Goal: Information Seeking & Learning: Learn about a topic

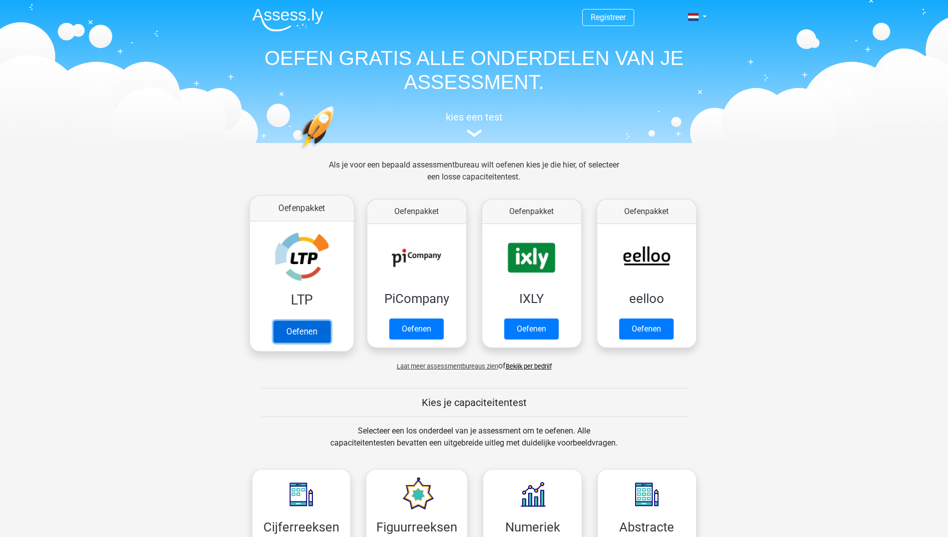
click at [294, 332] on link "Oefenen" at bounding box center [301, 331] width 57 height 22
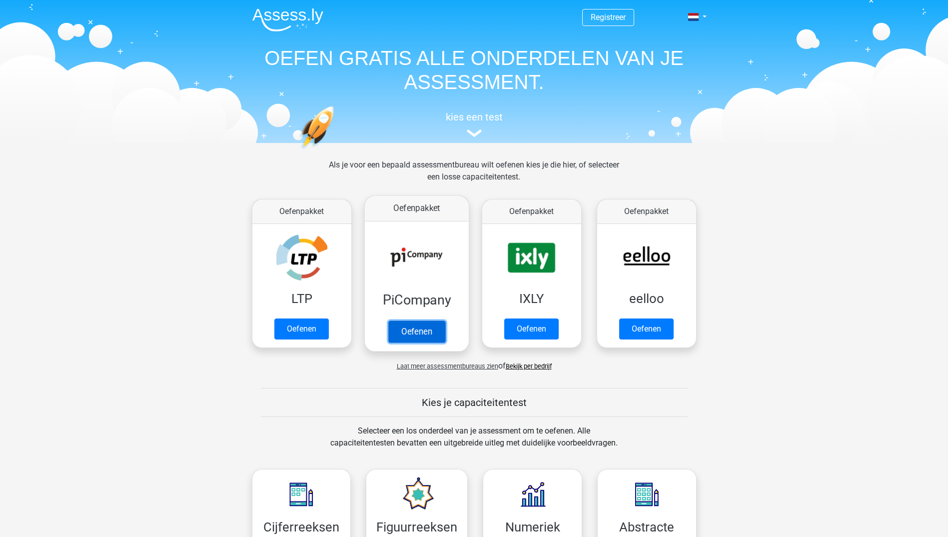
click at [424, 327] on link "Oefenen" at bounding box center [416, 331] width 57 height 22
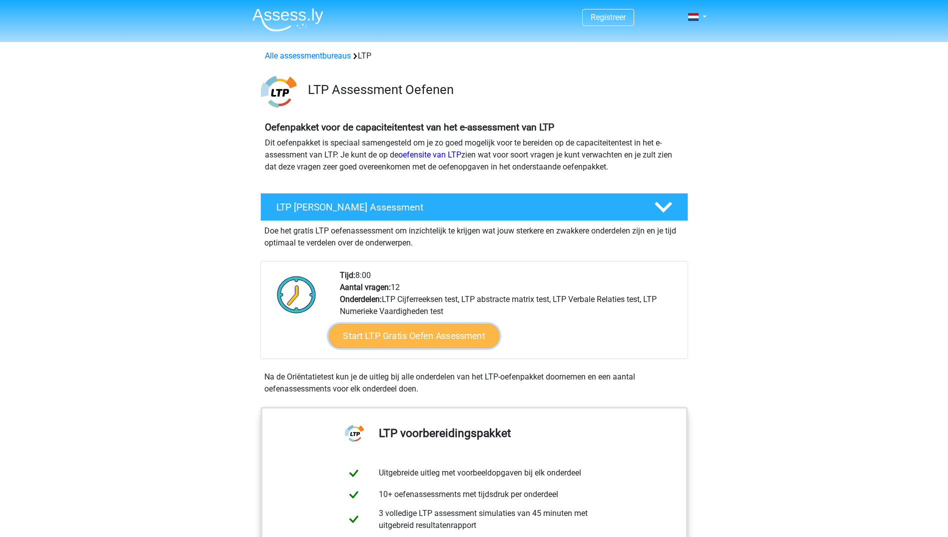
click at [424, 334] on link "Start LTP Gratis Oefen Assessment" at bounding box center [413, 336] width 171 height 24
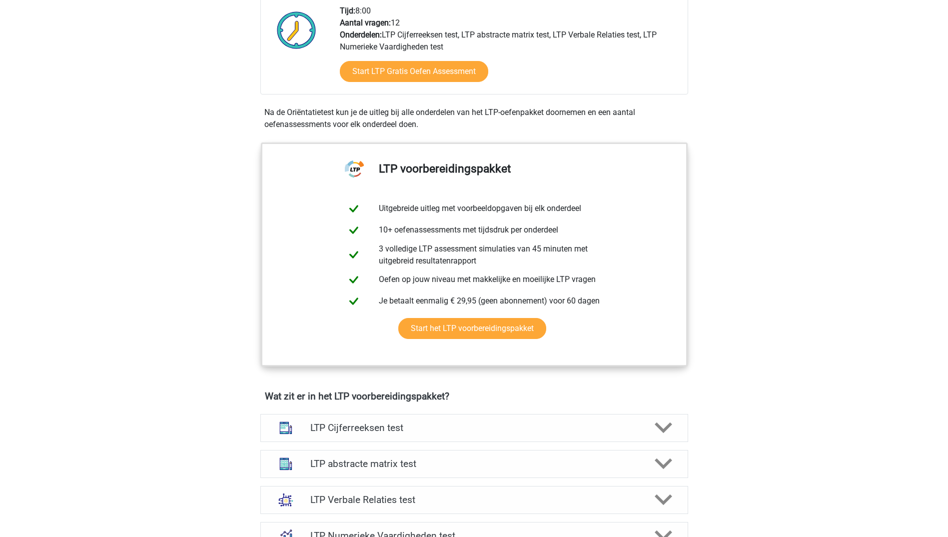
scroll to position [250, 0]
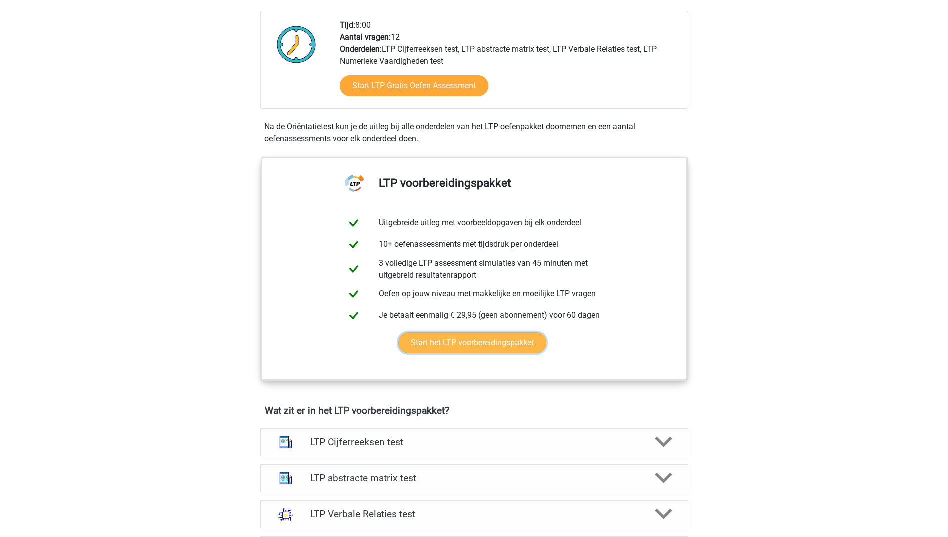
click at [486, 339] on link "Start het LTP voorbereidingspakket" at bounding box center [472, 342] width 148 height 21
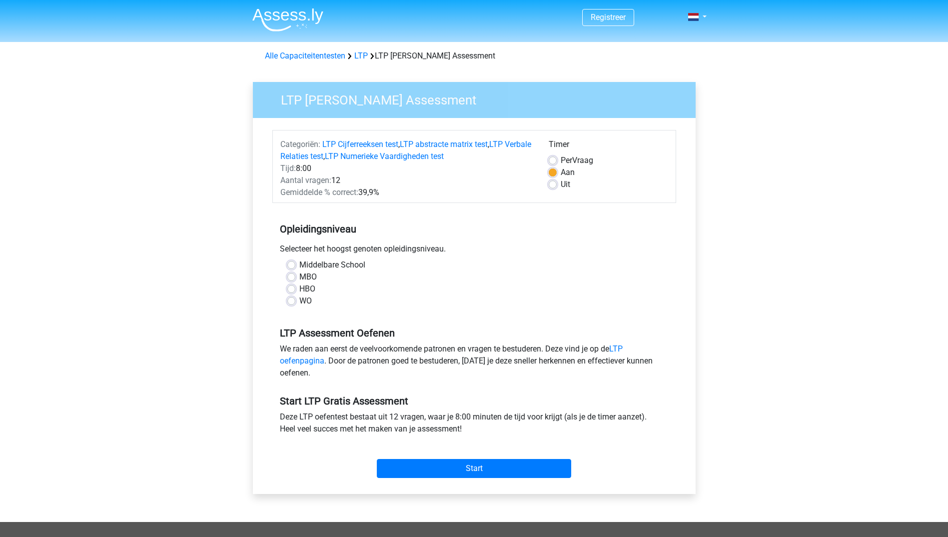
click at [299, 277] on label "MBO" at bounding box center [307, 277] width 17 height 12
click at [291, 277] on input "MBO" at bounding box center [291, 276] width 8 height 10
radio input "true"
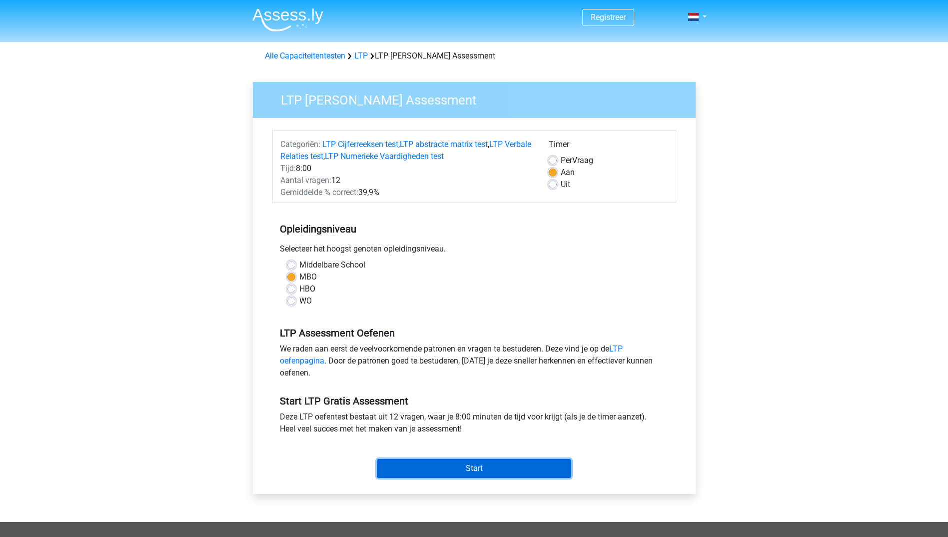
click at [461, 462] on input "Start" at bounding box center [474, 468] width 194 height 19
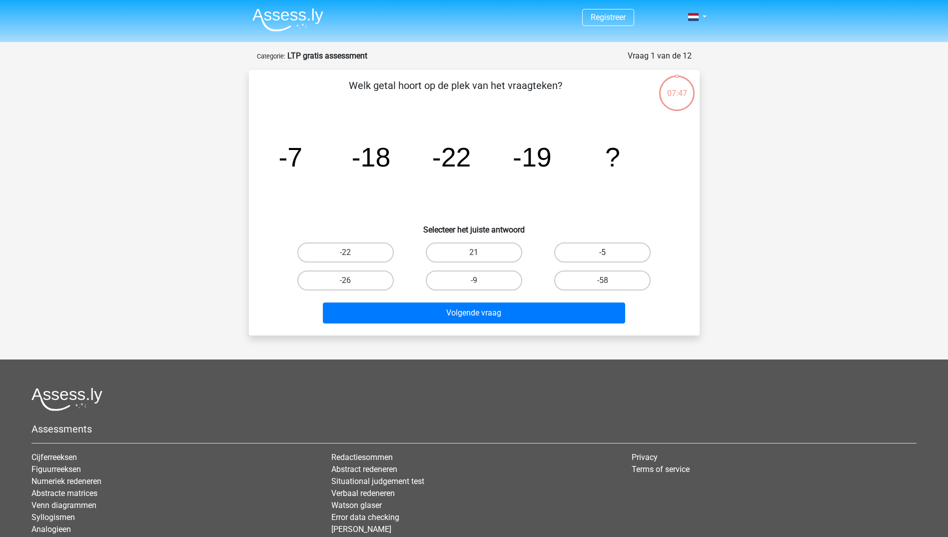
click at [613, 256] on label "-5" at bounding box center [602, 252] width 96 height 20
click at [609, 256] on input "-5" at bounding box center [606, 255] width 6 height 6
radio input "true"
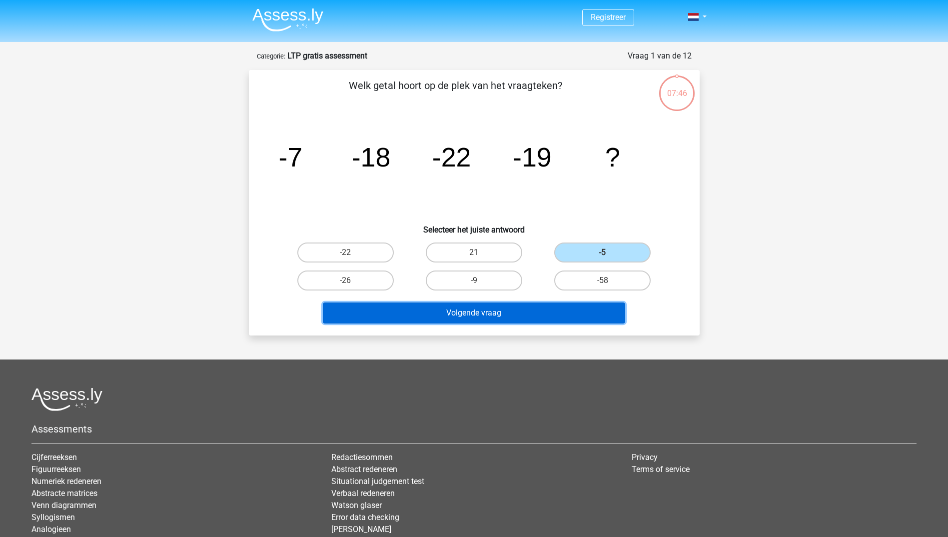
click at [529, 312] on button "Volgende vraag" at bounding box center [474, 312] width 302 height 21
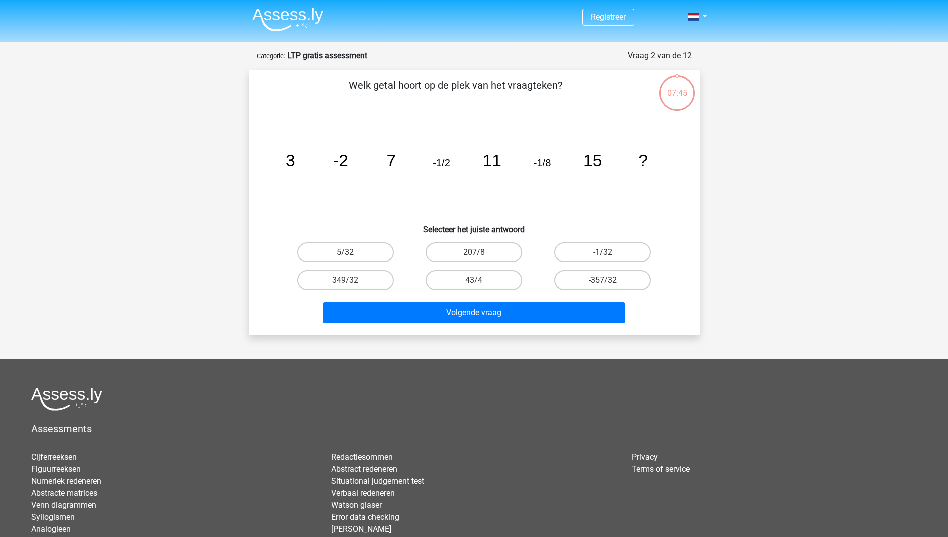
scroll to position [50, 0]
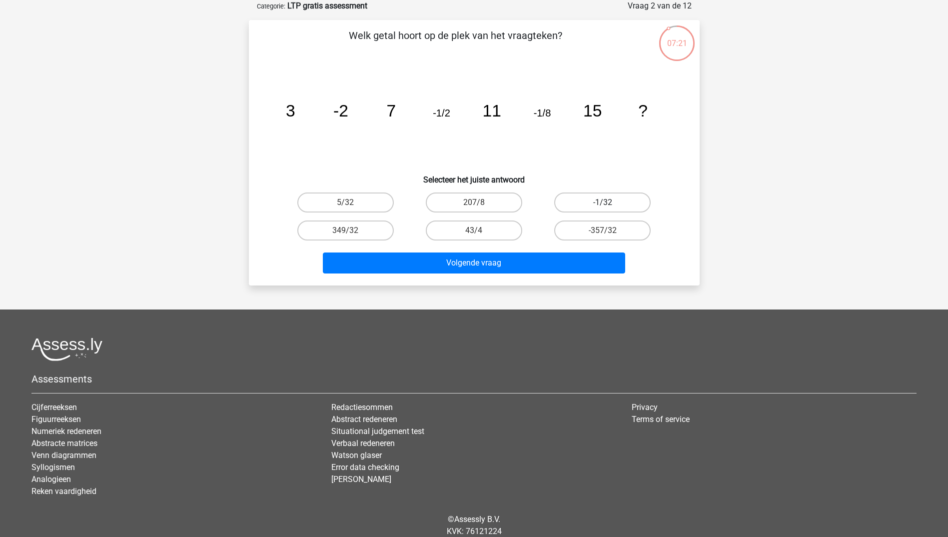
click at [606, 198] on label "-1/32" at bounding box center [602, 202] width 96 height 20
click at [606, 202] on input "-1/32" at bounding box center [606, 205] width 6 height 6
radio input "true"
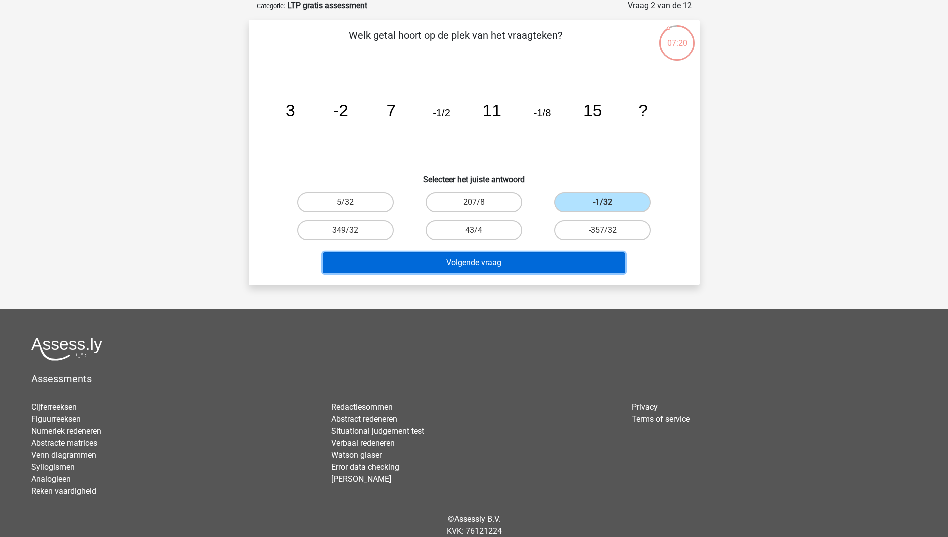
click at [517, 263] on button "Volgende vraag" at bounding box center [474, 262] width 302 height 21
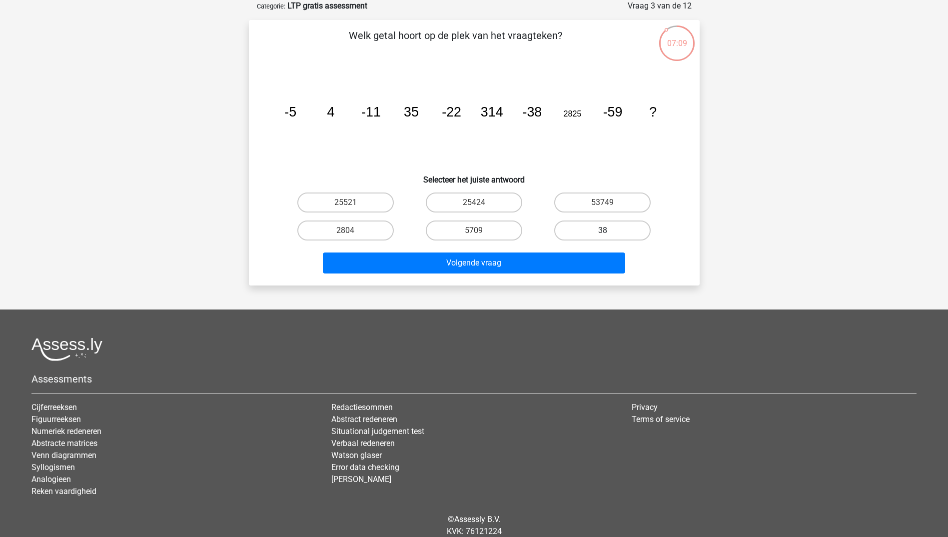
click at [592, 229] on label "38" at bounding box center [602, 230] width 96 height 20
click at [603, 230] on input "38" at bounding box center [606, 233] width 6 height 6
radio input "true"
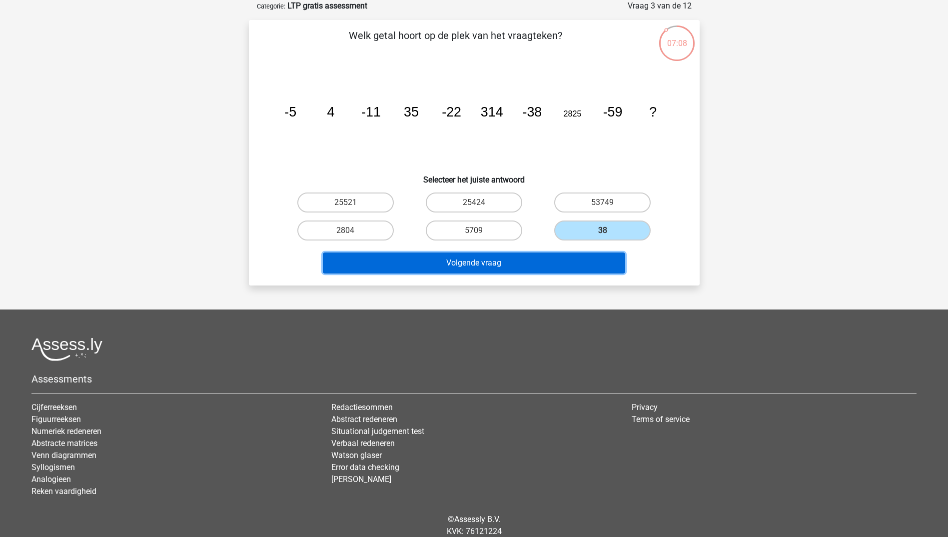
click at [527, 264] on button "Volgende vraag" at bounding box center [474, 262] width 302 height 21
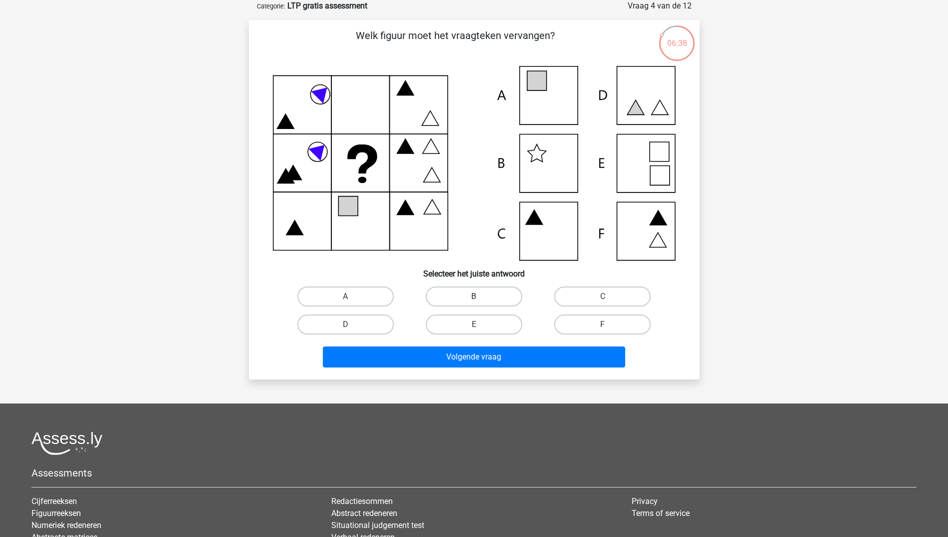
click at [495, 298] on label "B" at bounding box center [474, 296] width 96 height 20
click at [480, 298] on input "B" at bounding box center [477, 299] width 6 height 6
radio input "true"
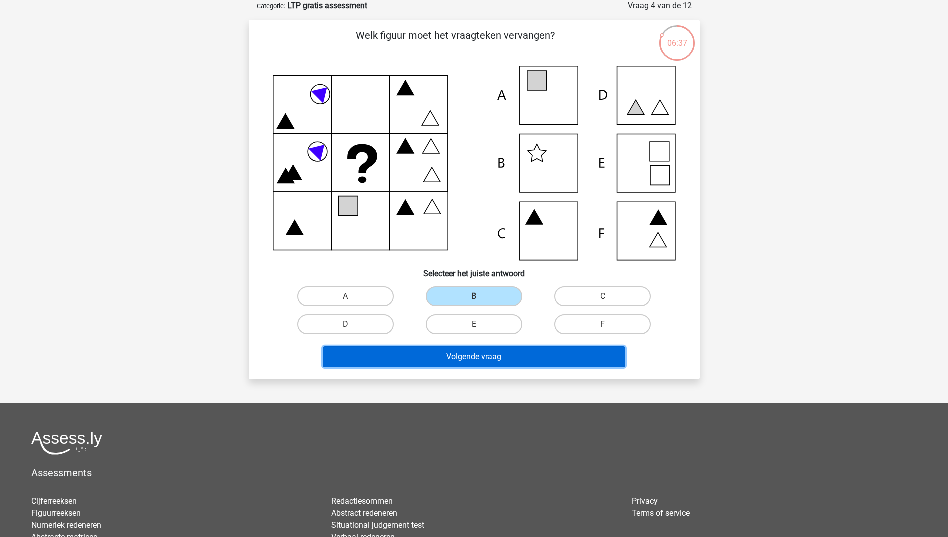
click at [508, 352] on button "Volgende vraag" at bounding box center [474, 356] width 302 height 21
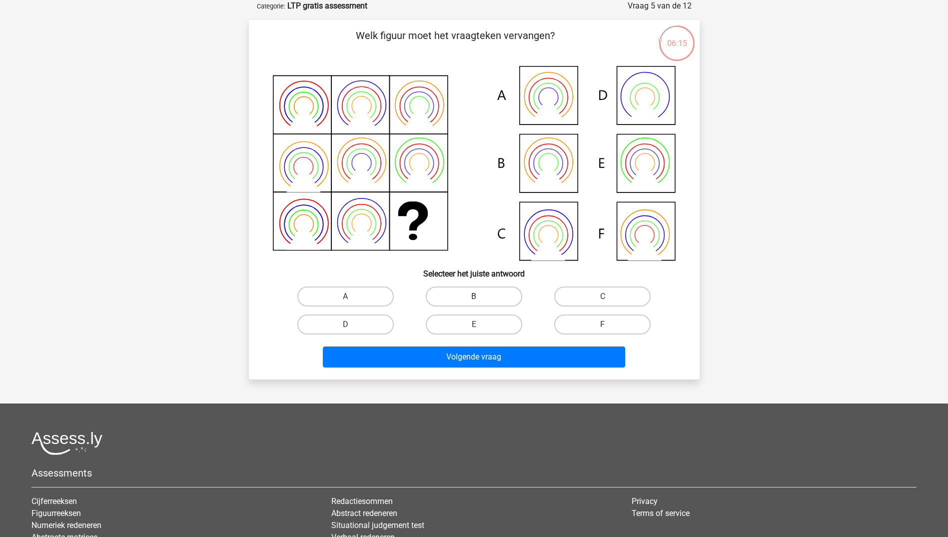
click at [490, 298] on label "B" at bounding box center [474, 296] width 96 height 20
click at [480, 298] on input "B" at bounding box center [477, 299] width 6 height 6
radio input "true"
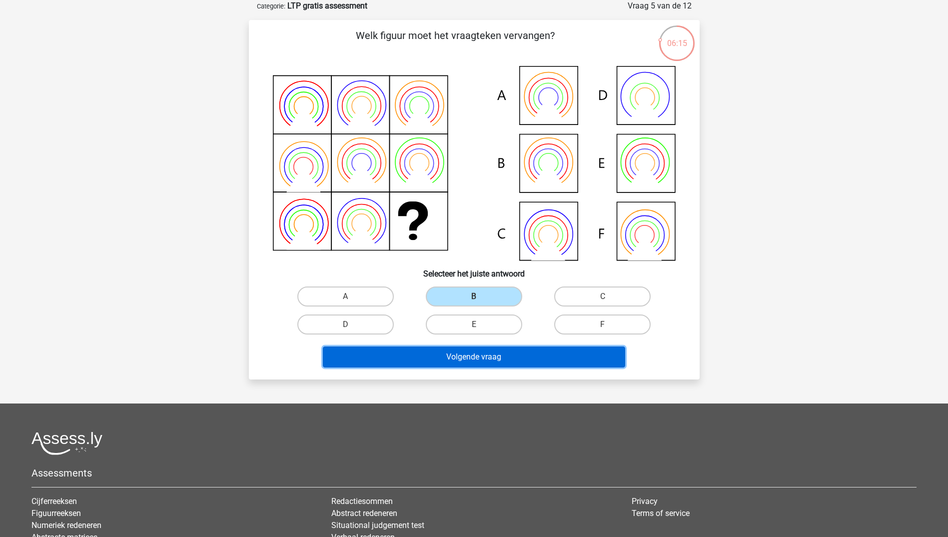
click at [501, 359] on button "Volgende vraag" at bounding box center [474, 356] width 302 height 21
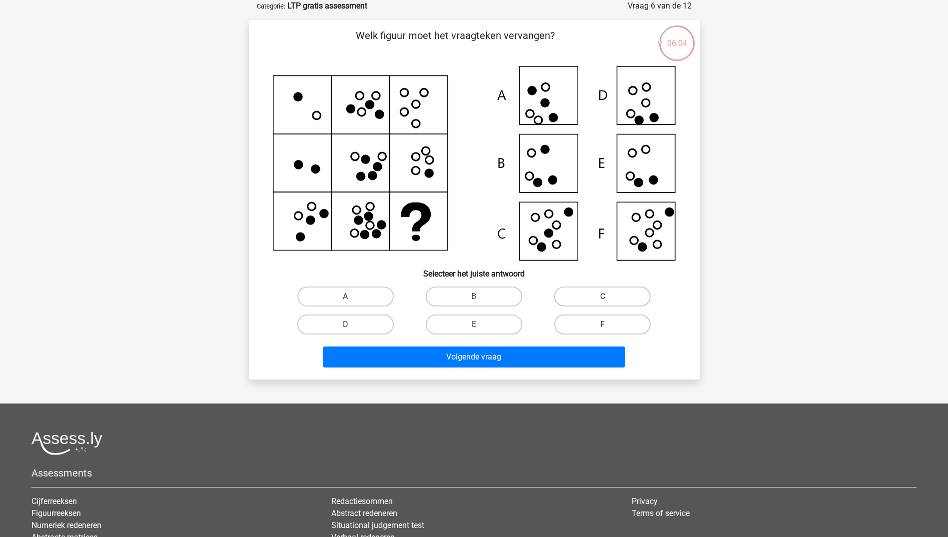
click at [596, 325] on label "F" at bounding box center [602, 324] width 96 height 20
click at [603, 325] on input "F" at bounding box center [606, 327] width 6 height 6
radio input "true"
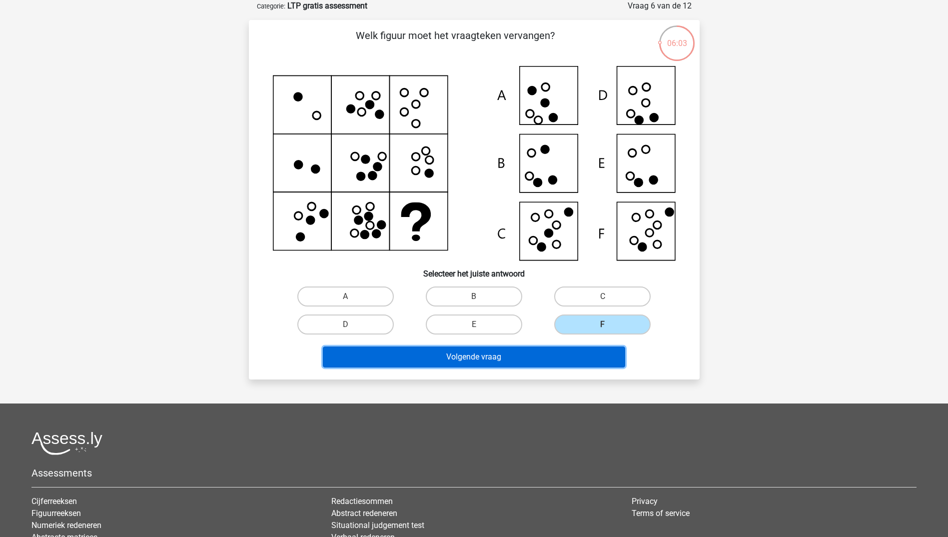
click at [562, 351] on button "Volgende vraag" at bounding box center [474, 356] width 302 height 21
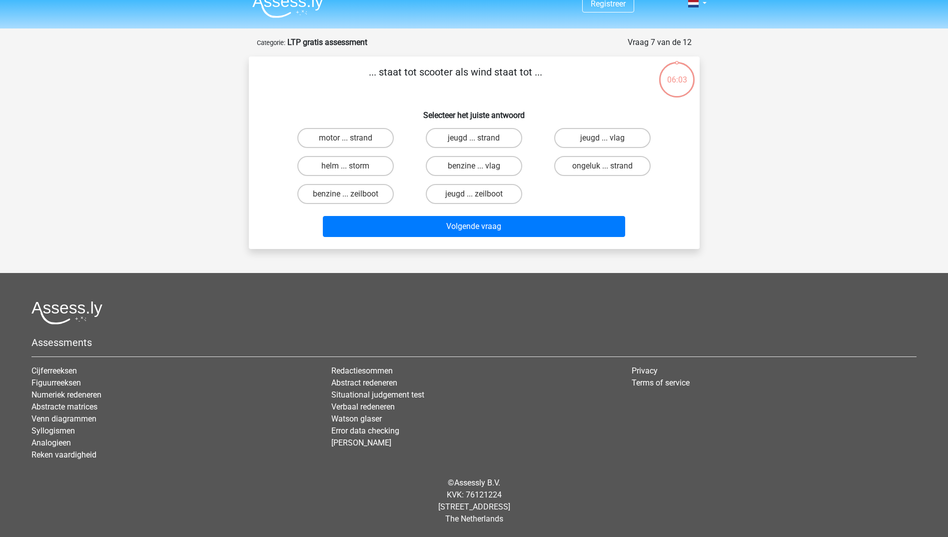
scroll to position [13, 0]
click at [352, 165] on label "helm ... storm" at bounding box center [345, 166] width 96 height 20
click at [352, 166] on input "helm ... storm" at bounding box center [348, 169] width 6 height 6
radio input "true"
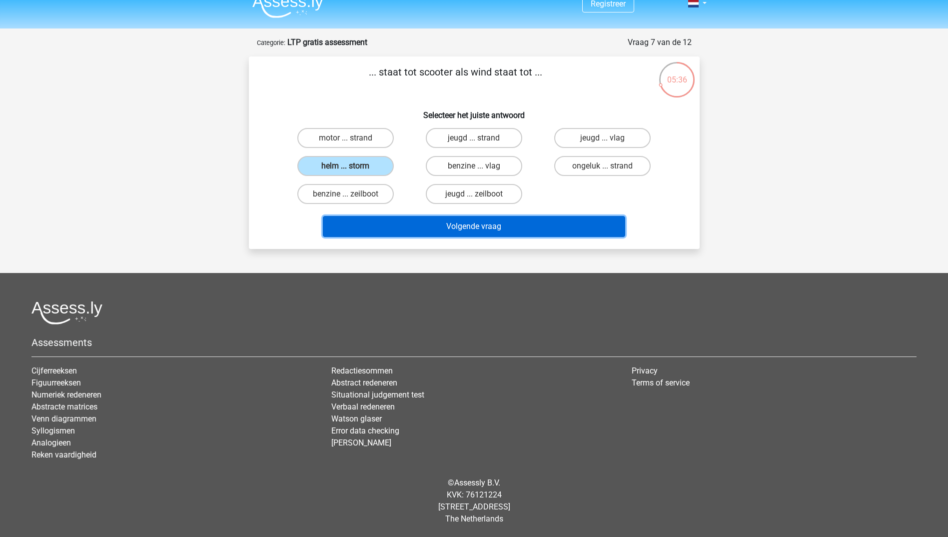
click at [470, 224] on button "Volgende vraag" at bounding box center [474, 226] width 302 height 21
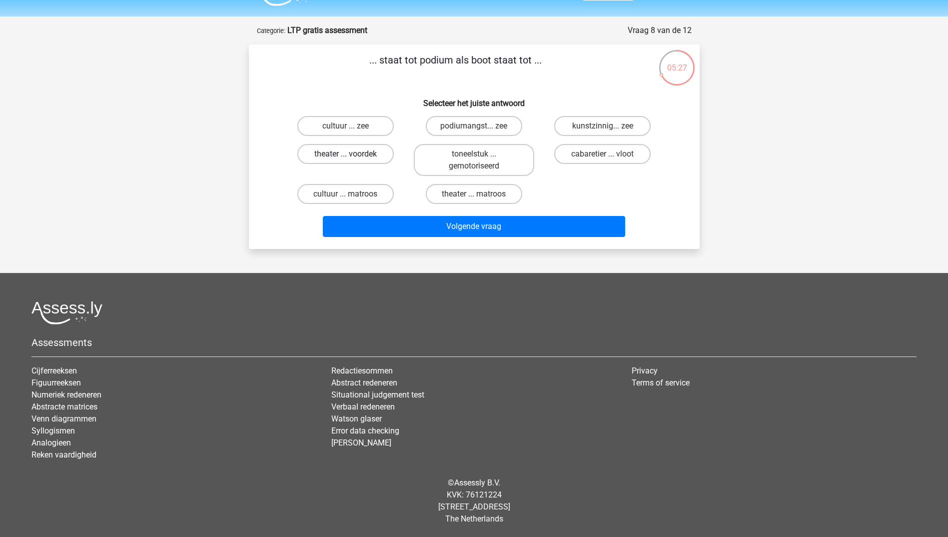
drag, startPoint x: 335, startPoint y: 154, endPoint x: 341, endPoint y: 154, distance: 6.0
click at [335, 154] on label "theater ... voordek" at bounding box center [345, 154] width 96 height 20
click at [345, 154] on input "theater ... voordek" at bounding box center [348, 157] width 6 height 6
radio input "true"
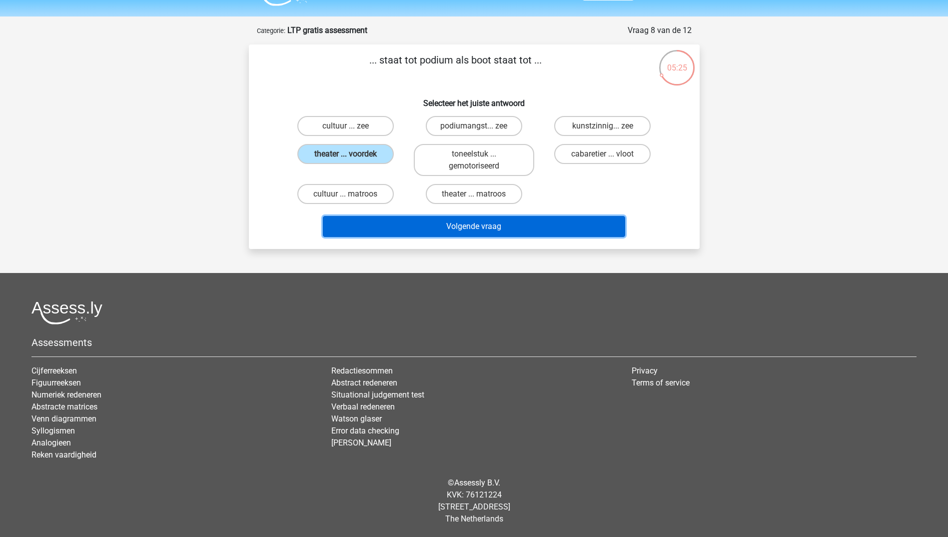
click at [449, 226] on button "Volgende vraag" at bounding box center [474, 226] width 302 height 21
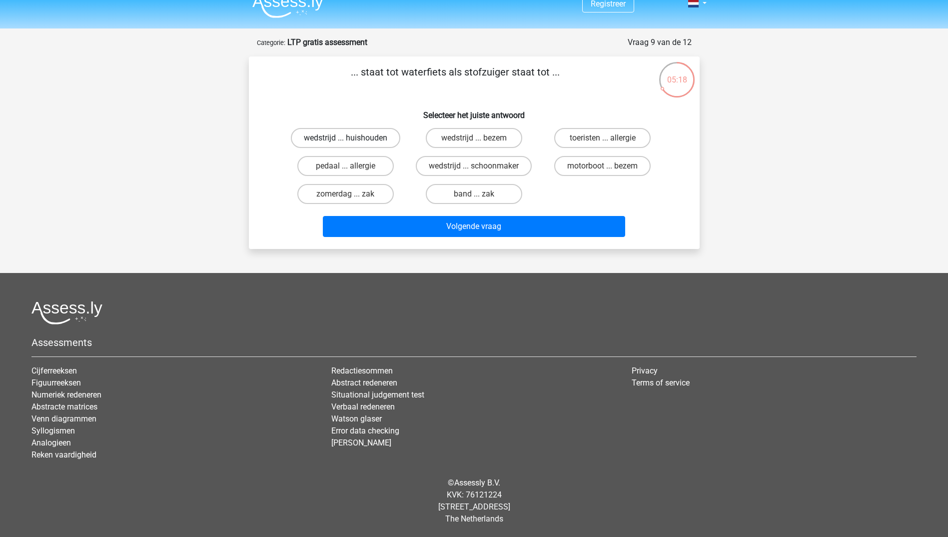
click at [357, 132] on label "wedstrijd ... huishouden" at bounding box center [345, 138] width 109 height 20
click at [352, 138] on input "wedstrijd ... huishouden" at bounding box center [348, 141] width 6 height 6
radio input "true"
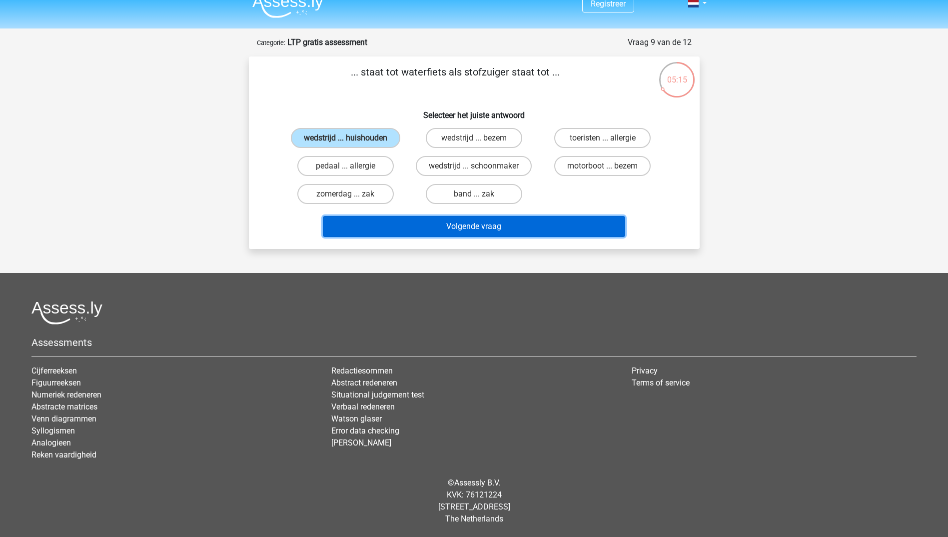
click at [474, 224] on button "Volgende vraag" at bounding box center [474, 226] width 302 height 21
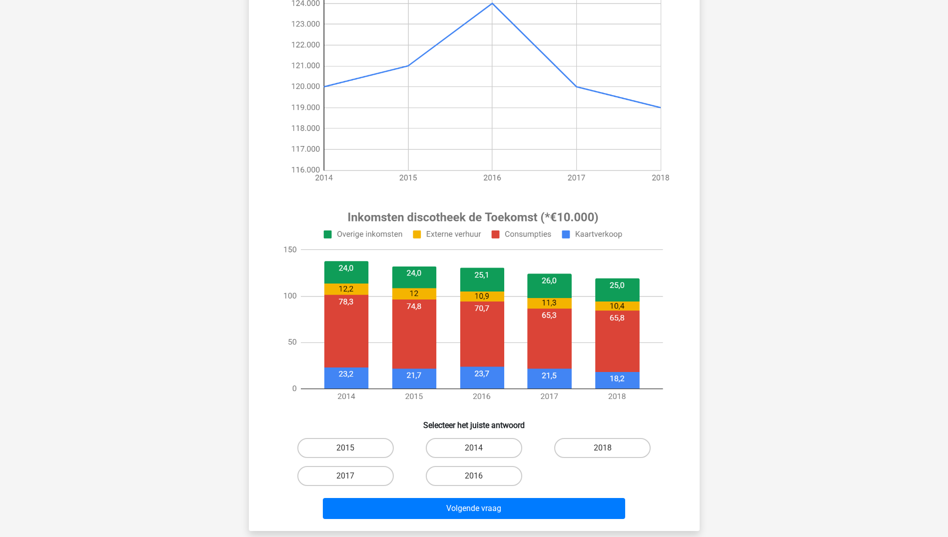
scroll to position [250, 0]
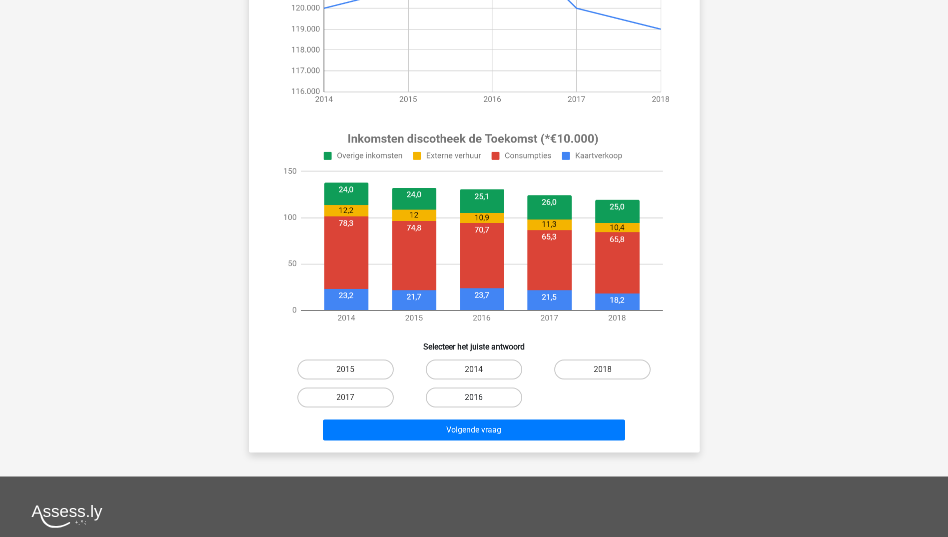
click at [490, 400] on label "2016" at bounding box center [474, 397] width 96 height 20
click at [480, 400] on input "2016" at bounding box center [477, 400] width 6 height 6
radio input "true"
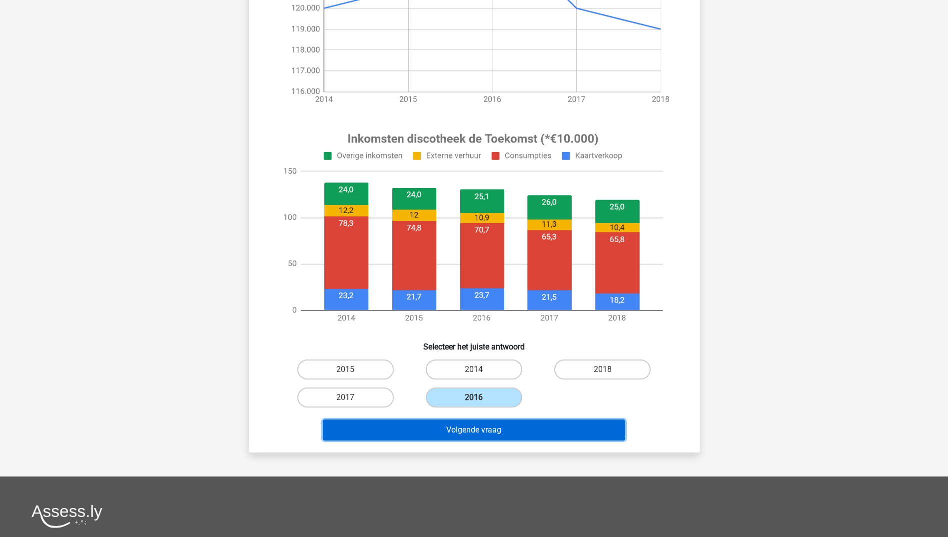
click at [503, 432] on button "Volgende vraag" at bounding box center [474, 429] width 302 height 21
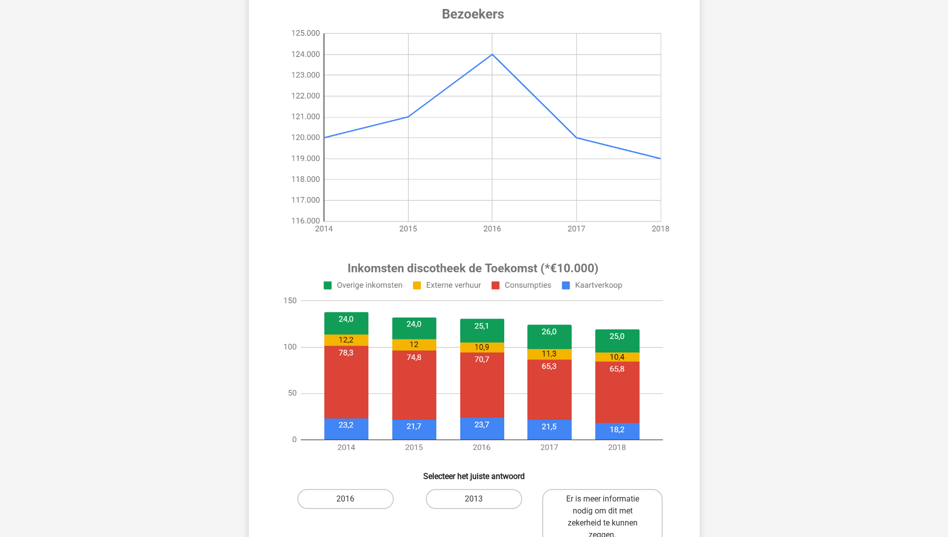
scroll to position [200, 0]
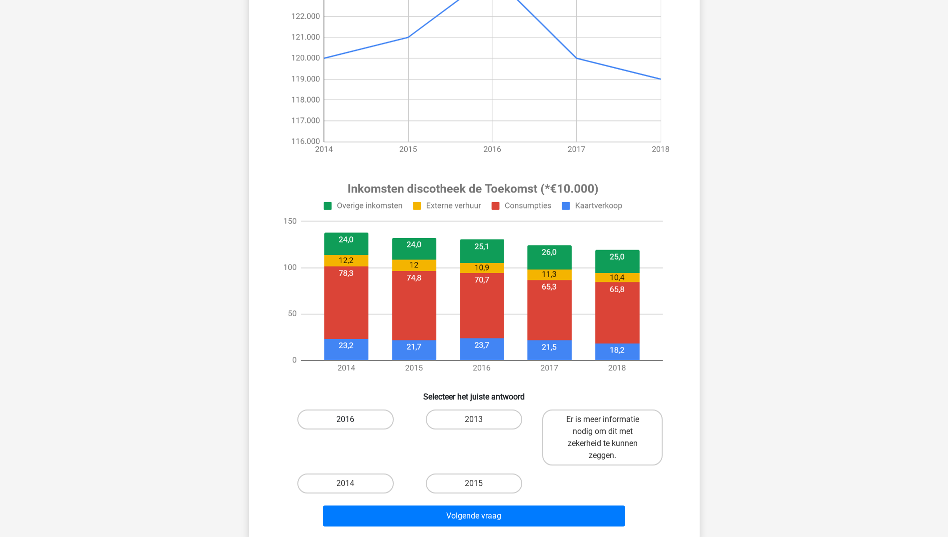
click at [362, 418] on label "2016" at bounding box center [345, 419] width 96 height 20
click at [352, 419] on input "2016" at bounding box center [348, 422] width 6 height 6
radio input "true"
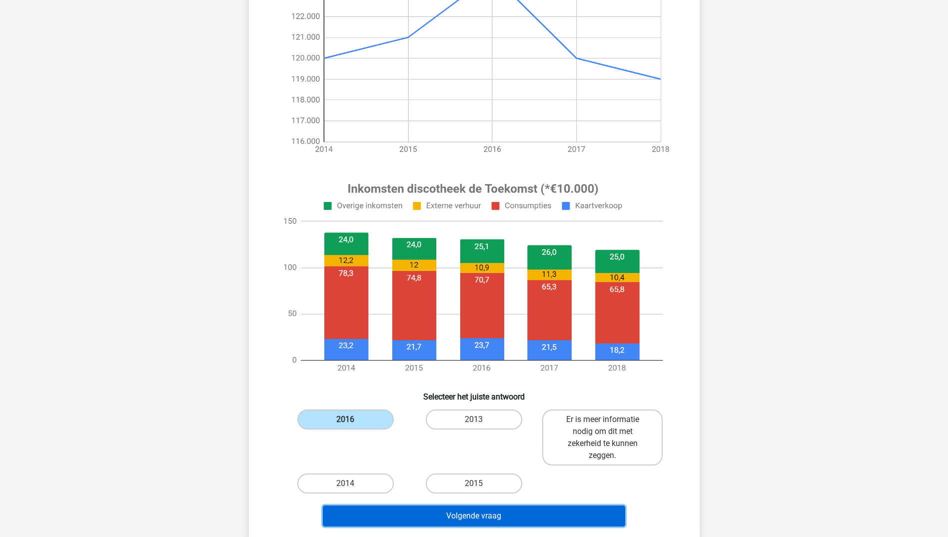
click at [475, 516] on button "Volgende vraag" at bounding box center [474, 515] width 302 height 21
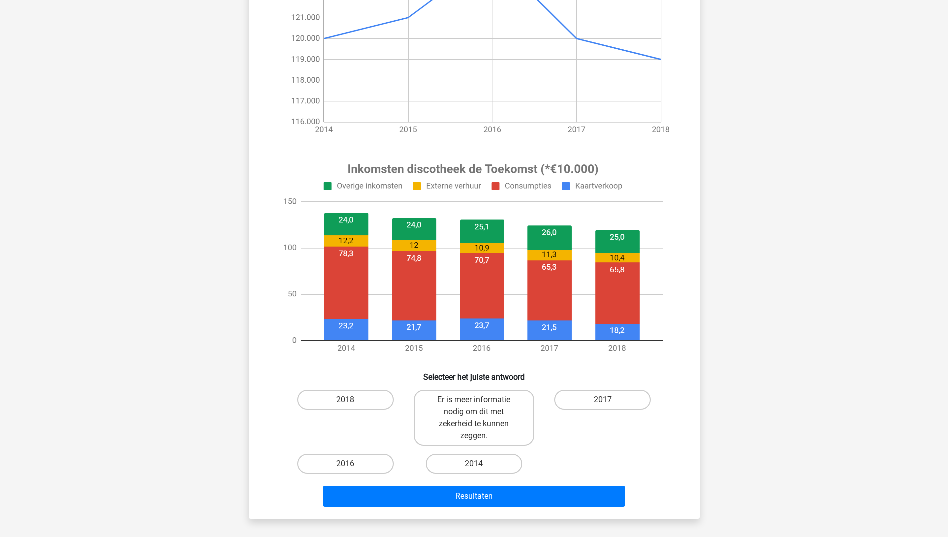
scroll to position [250, 0]
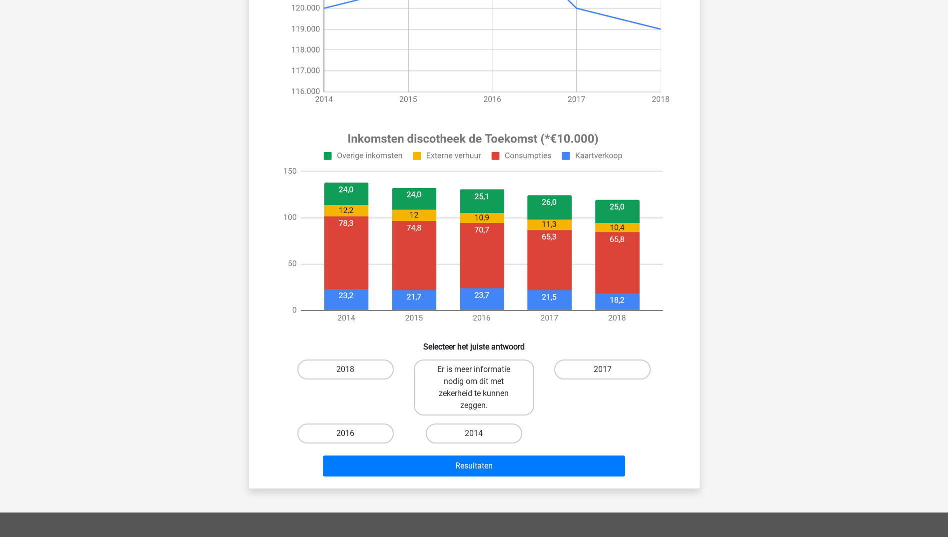
click at [366, 434] on label "2016" at bounding box center [345, 433] width 96 height 20
click at [352, 434] on input "2016" at bounding box center [348, 436] width 6 height 6
radio input "true"
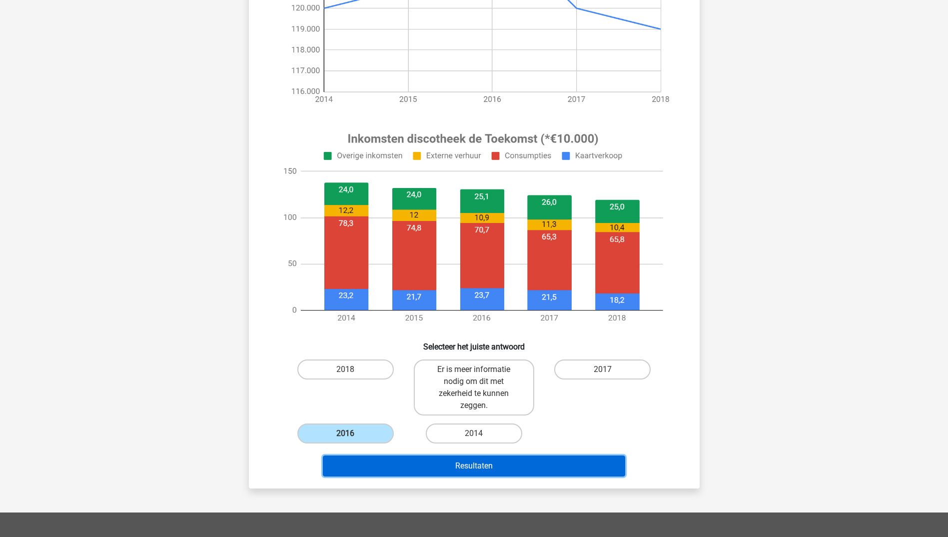
click at [461, 464] on button "Resultaten" at bounding box center [474, 465] width 302 height 21
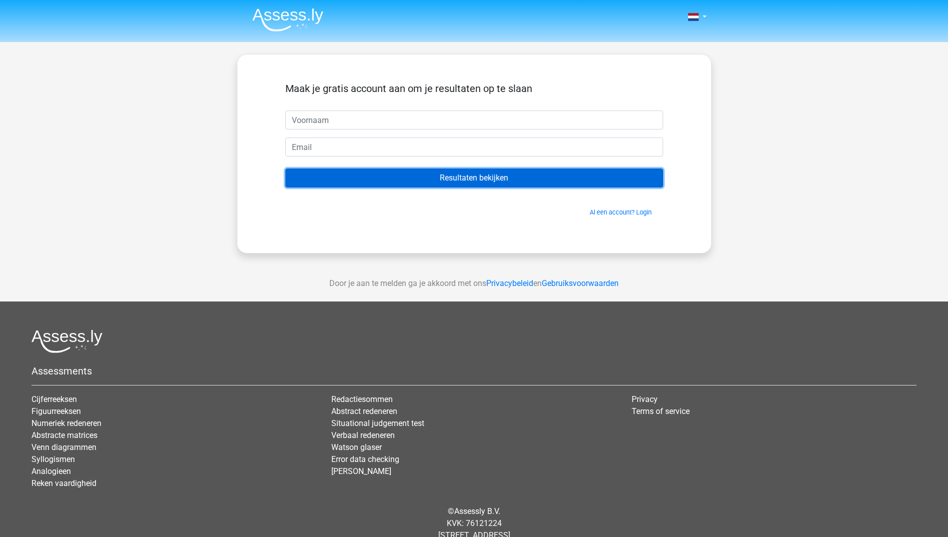
click at [452, 177] on input "Resultaten bekijken" at bounding box center [474, 177] width 378 height 19
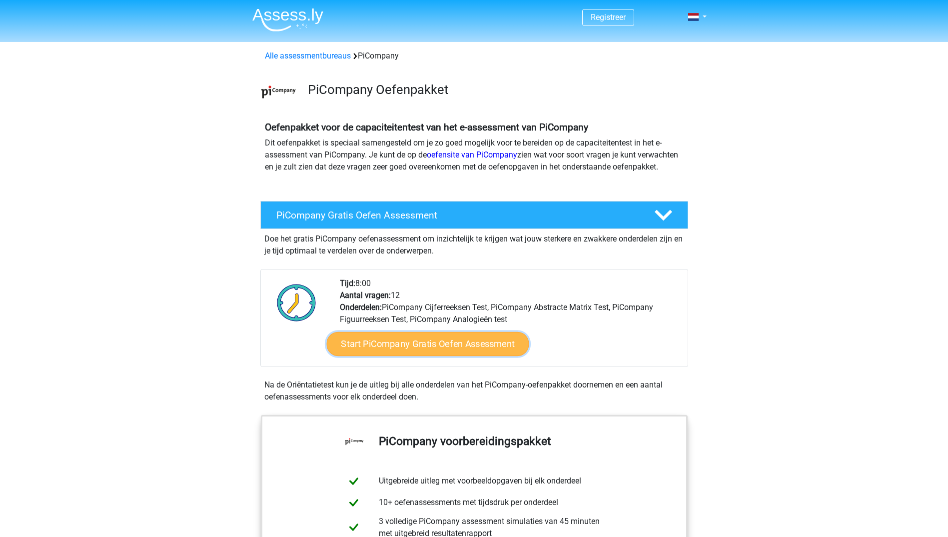
click at [458, 353] on link "Start PiCompany Gratis Oefen Assessment" at bounding box center [427, 344] width 202 height 24
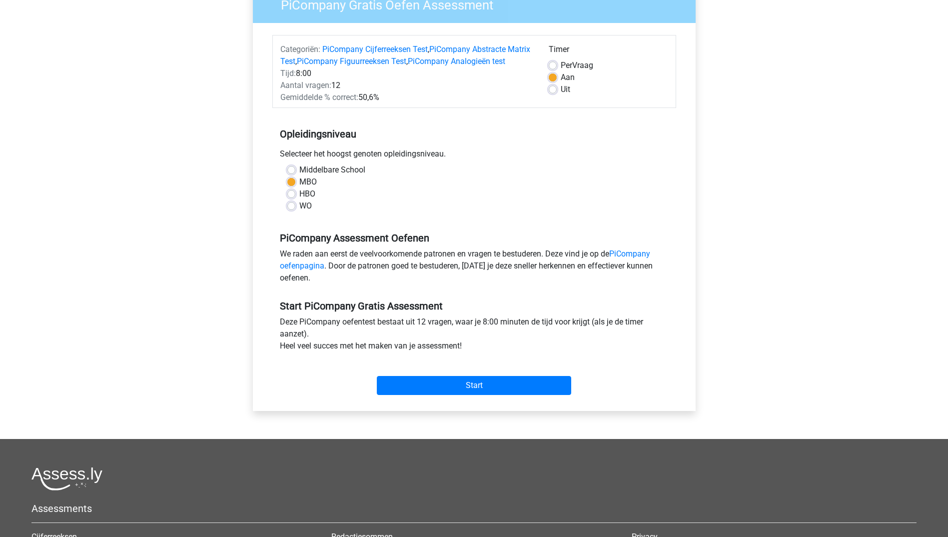
scroll to position [150, 0]
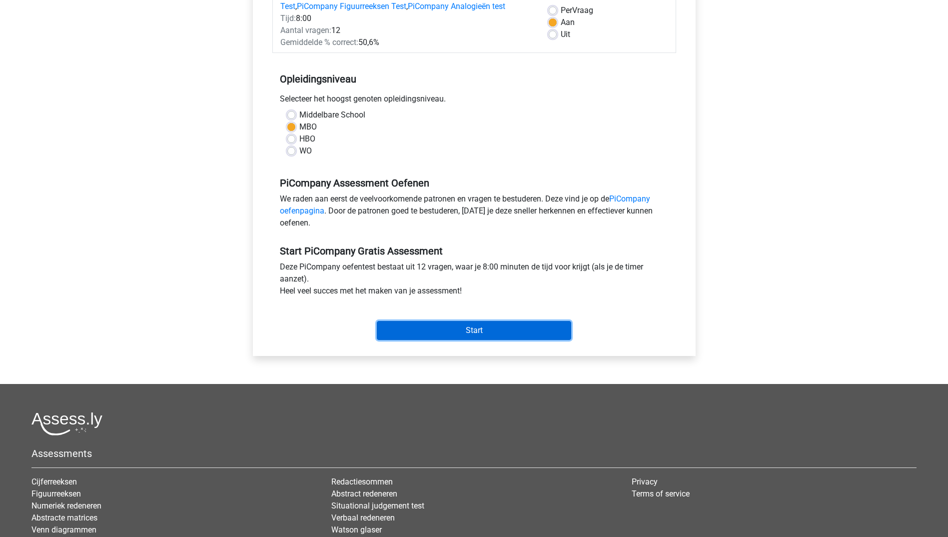
click at [486, 340] on input "Start" at bounding box center [474, 330] width 194 height 19
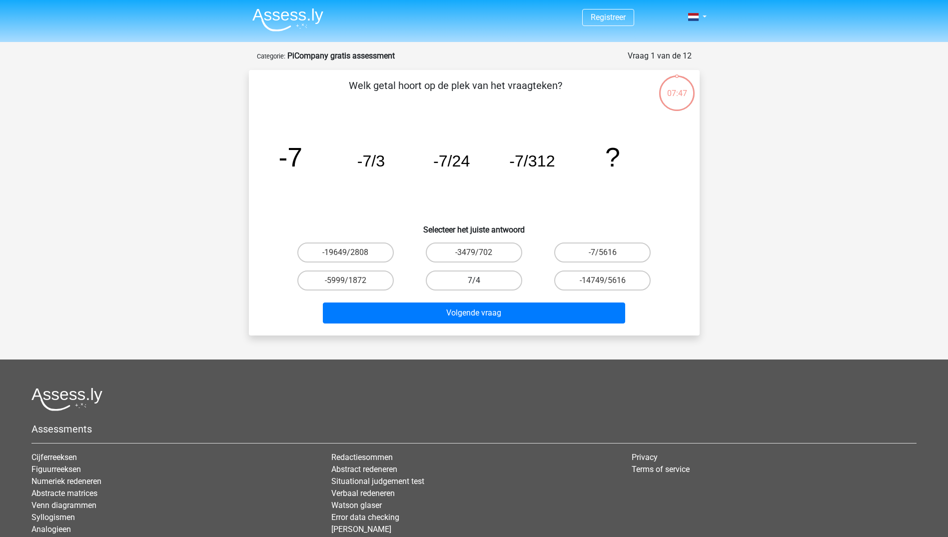
click at [487, 278] on label "7/4" at bounding box center [474, 280] width 96 height 20
click at [480, 280] on input "7/4" at bounding box center [477, 283] width 6 height 6
radio input "true"
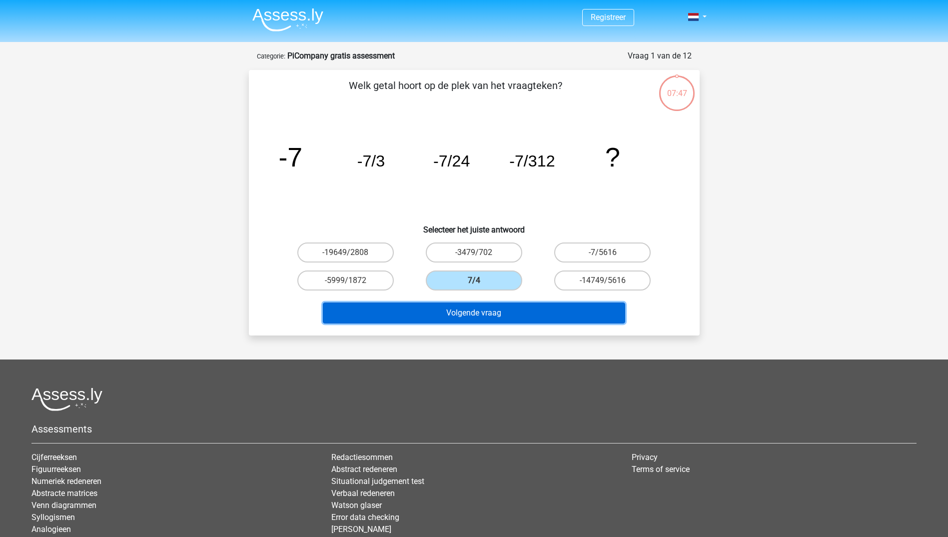
click at [512, 313] on button "Volgende vraag" at bounding box center [474, 312] width 302 height 21
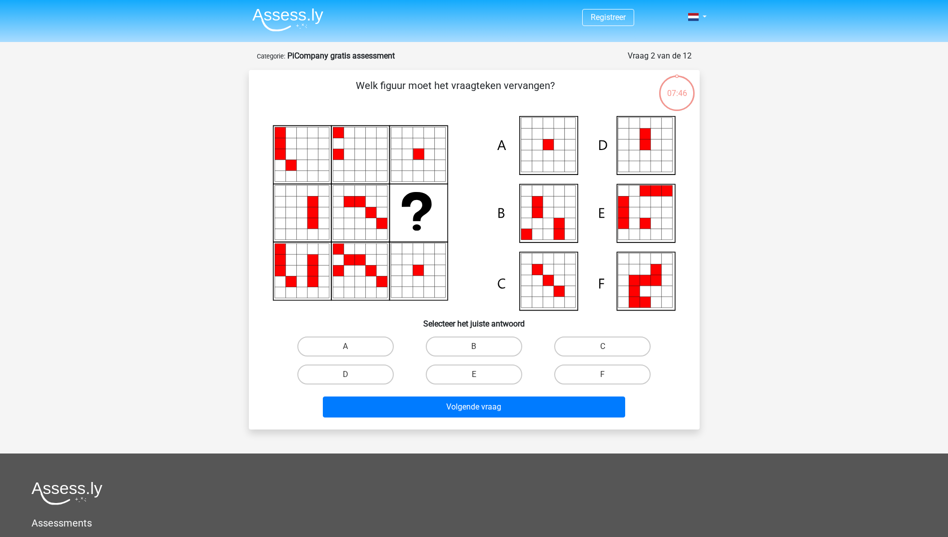
scroll to position [50, 0]
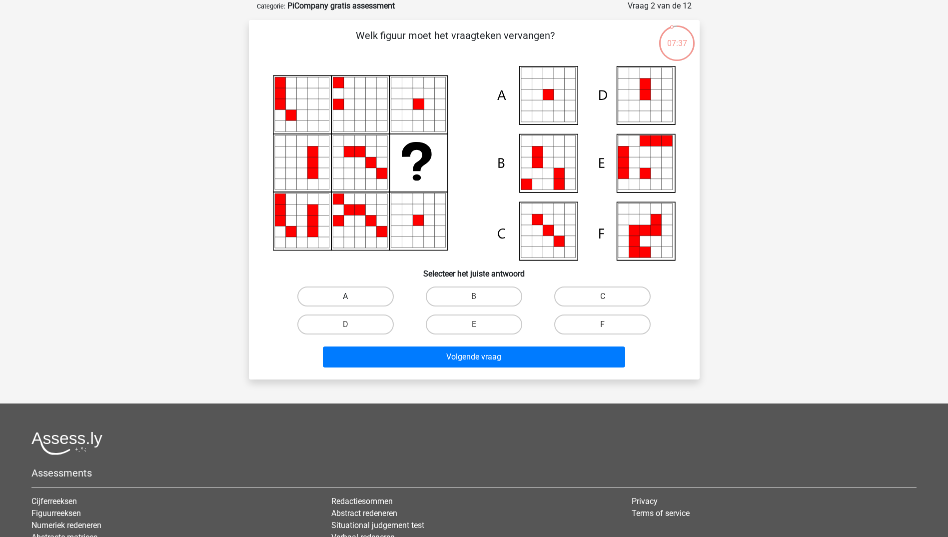
click at [373, 297] on label "A" at bounding box center [345, 296] width 96 height 20
click at [352, 297] on input "A" at bounding box center [348, 299] width 6 height 6
radio input "true"
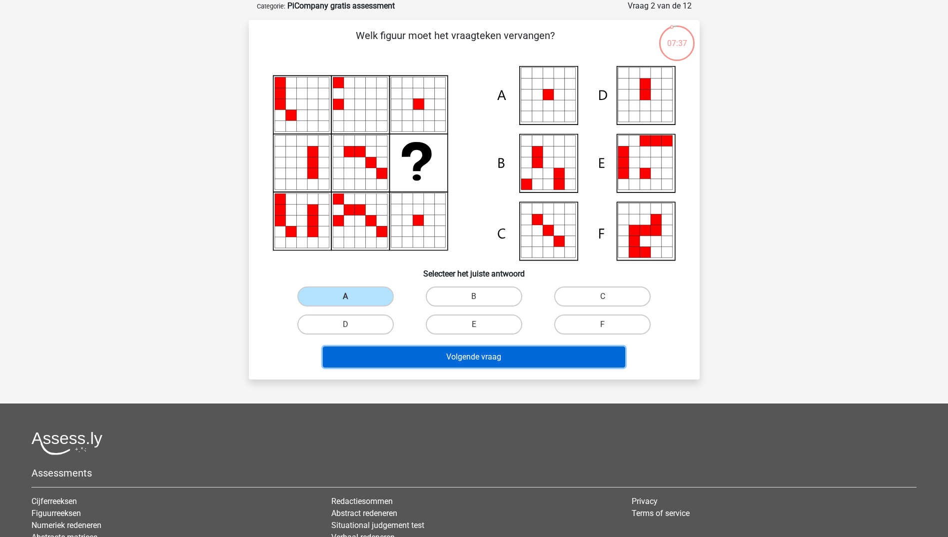
click at [492, 355] on button "Volgende vraag" at bounding box center [474, 356] width 302 height 21
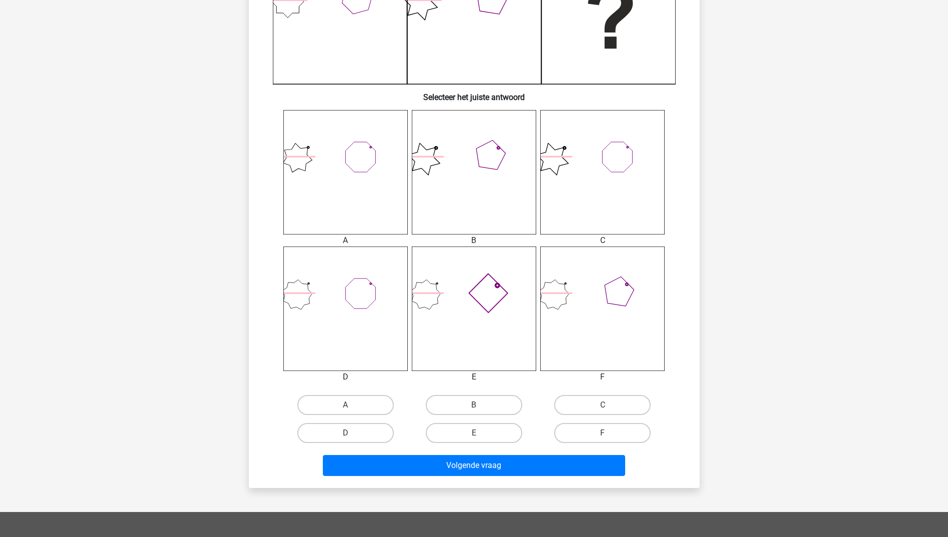
scroll to position [300, 0]
drag, startPoint x: 614, startPoint y: 402, endPoint x: 561, endPoint y: 418, distance: 55.3
click at [613, 403] on label "C" at bounding box center [602, 405] width 96 height 20
click at [609, 405] on input "C" at bounding box center [606, 408] width 6 height 6
radio input "true"
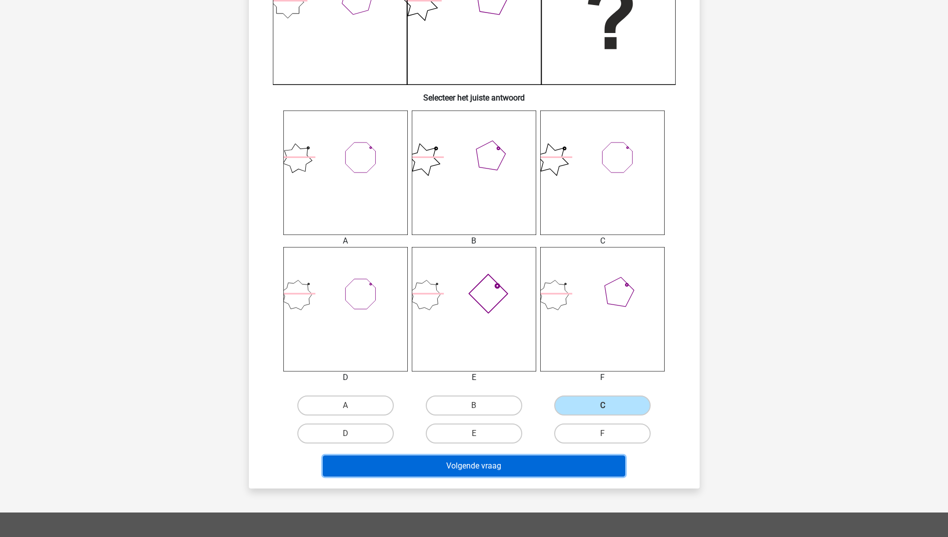
click at [524, 463] on button "Volgende vraag" at bounding box center [474, 465] width 302 height 21
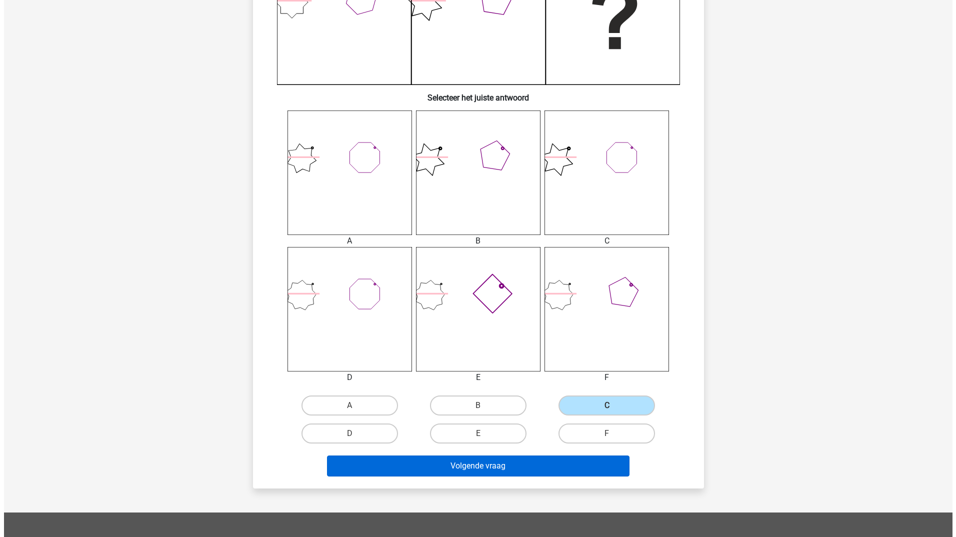
scroll to position [0, 0]
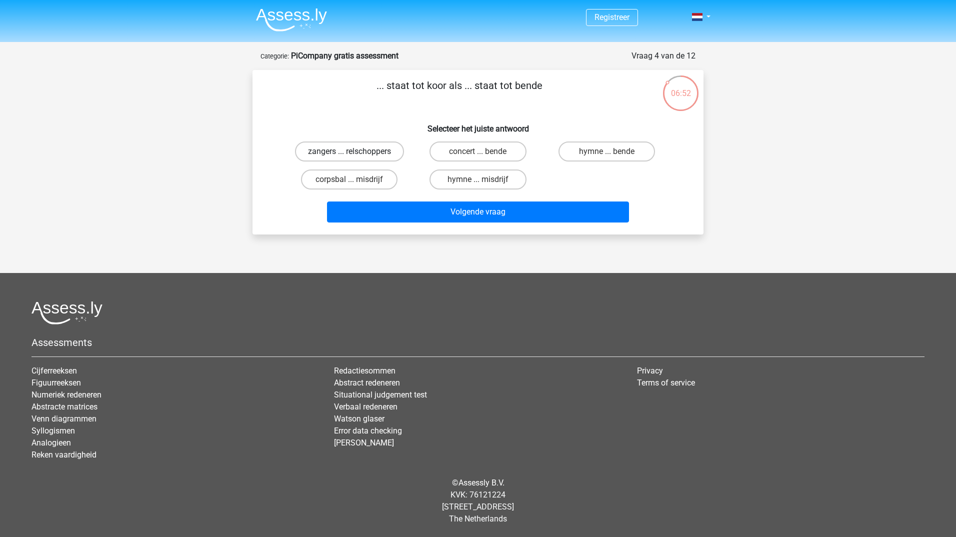
click at [384, 148] on label "zangers ... relschoppers" at bounding box center [349, 151] width 109 height 20
click at [356, 151] on input "zangers ... relschoppers" at bounding box center [352, 154] width 6 height 6
radio input "true"
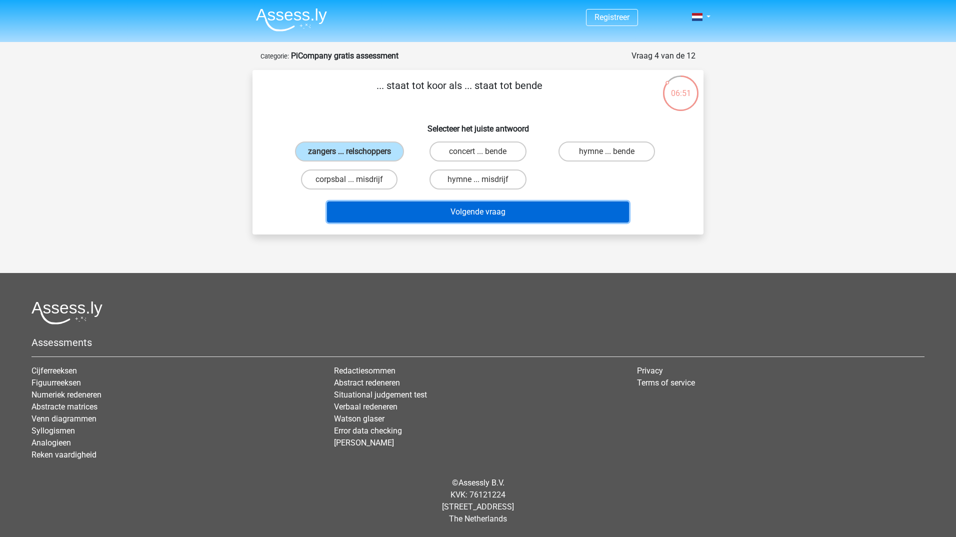
click at [503, 210] on button "Volgende vraag" at bounding box center [478, 211] width 302 height 21
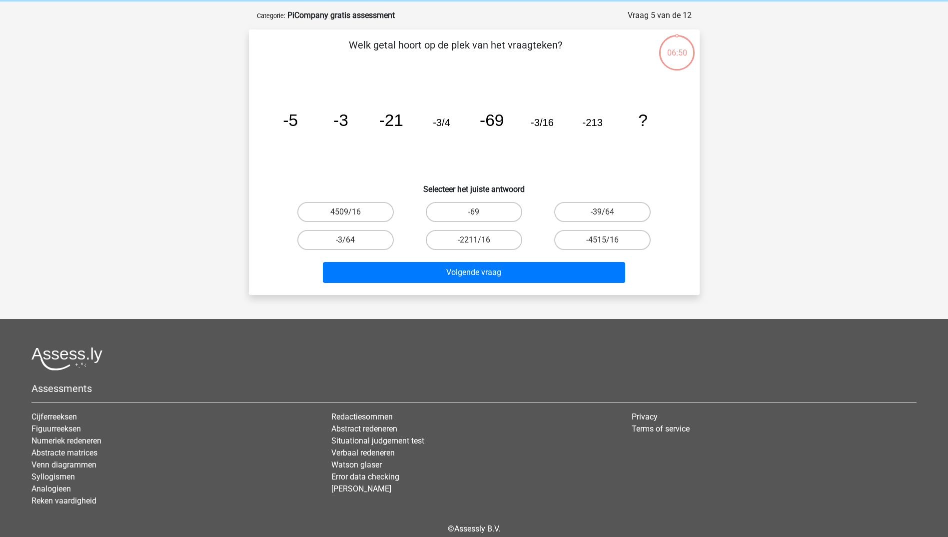
scroll to position [50, 0]
